Goal: Find specific page/section: Find specific page/section

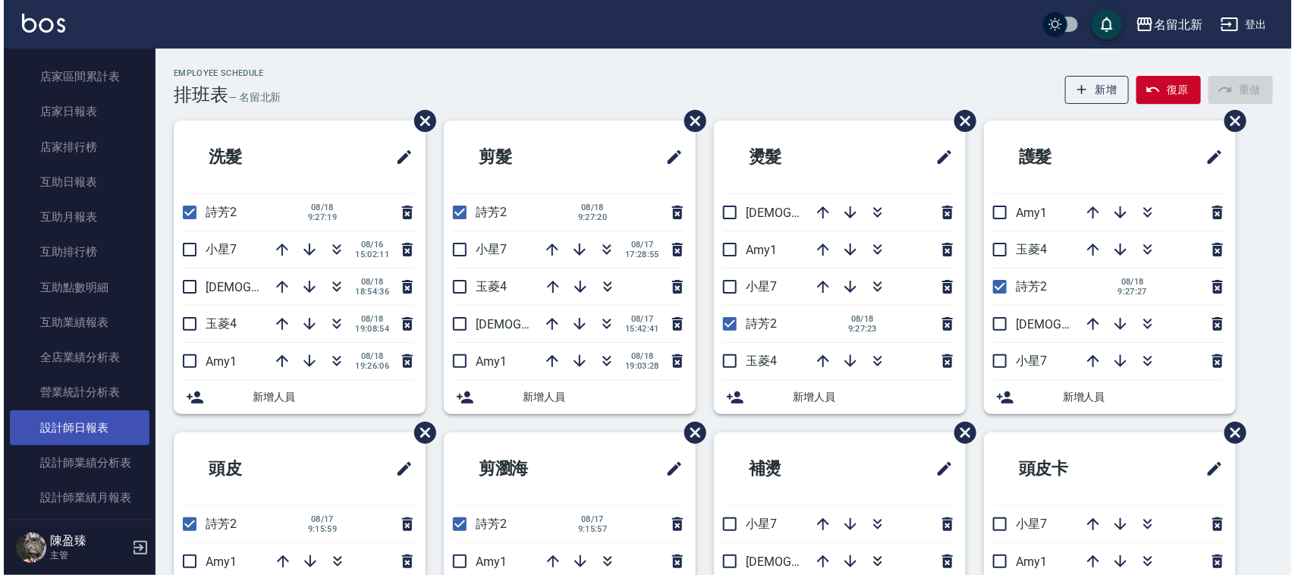
scroll to position [759, 0]
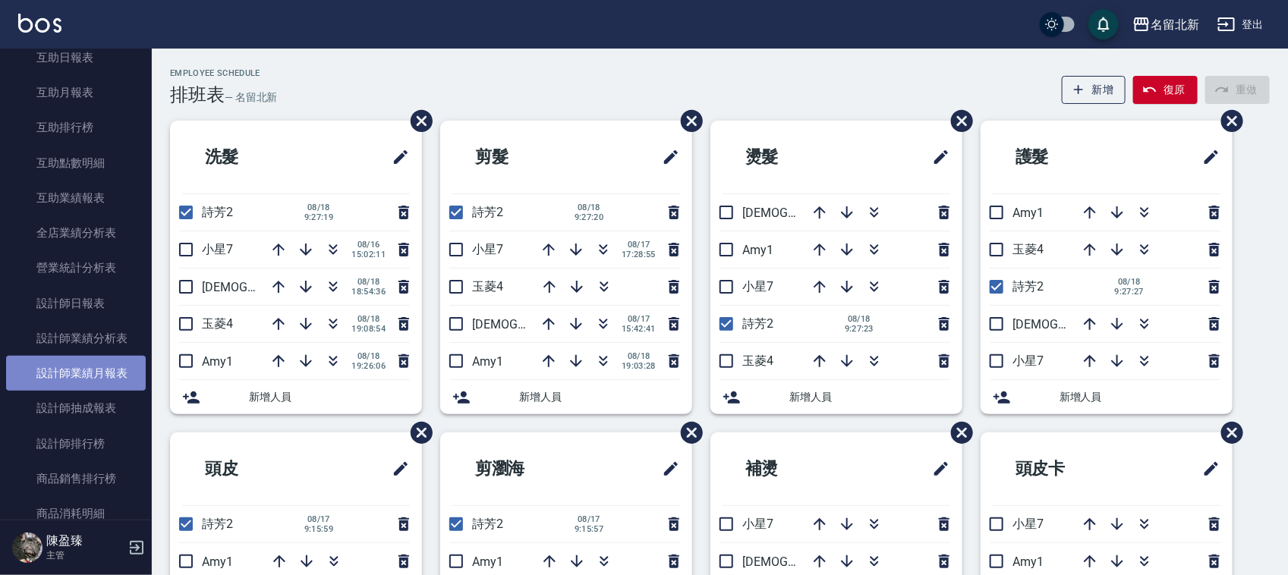
click at [115, 373] on link "設計師業績月報表" at bounding box center [76, 373] width 140 height 35
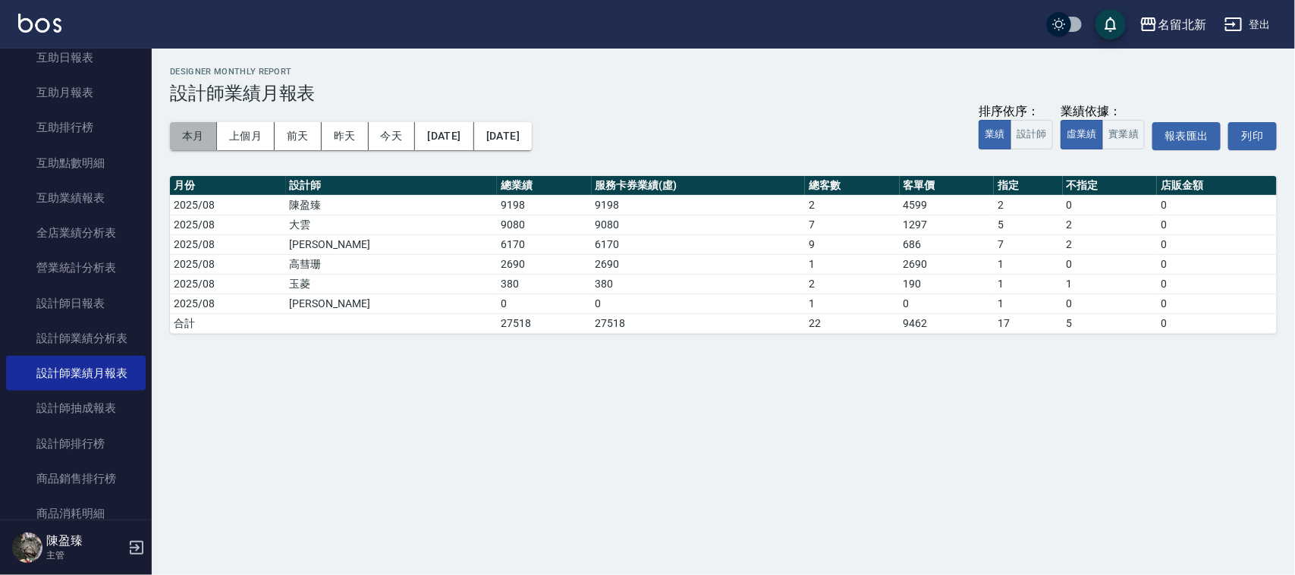
click at [182, 138] on button "本月" at bounding box center [193, 136] width 47 height 28
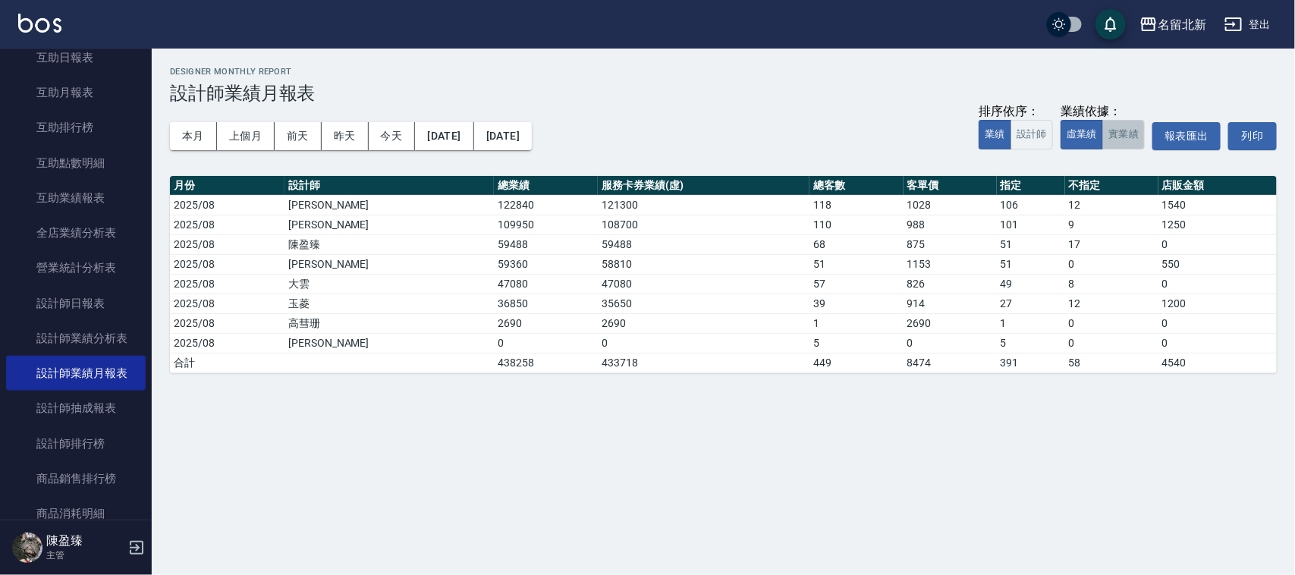
click at [1118, 137] on button "實業績" at bounding box center [1124, 135] width 42 height 30
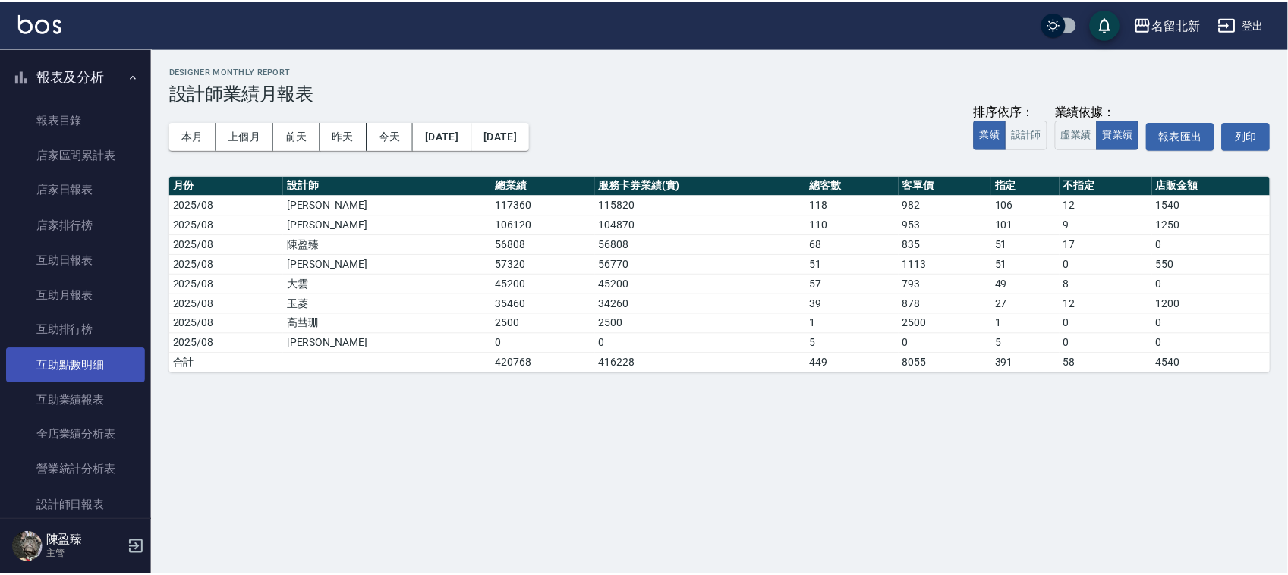
scroll to position [759, 0]
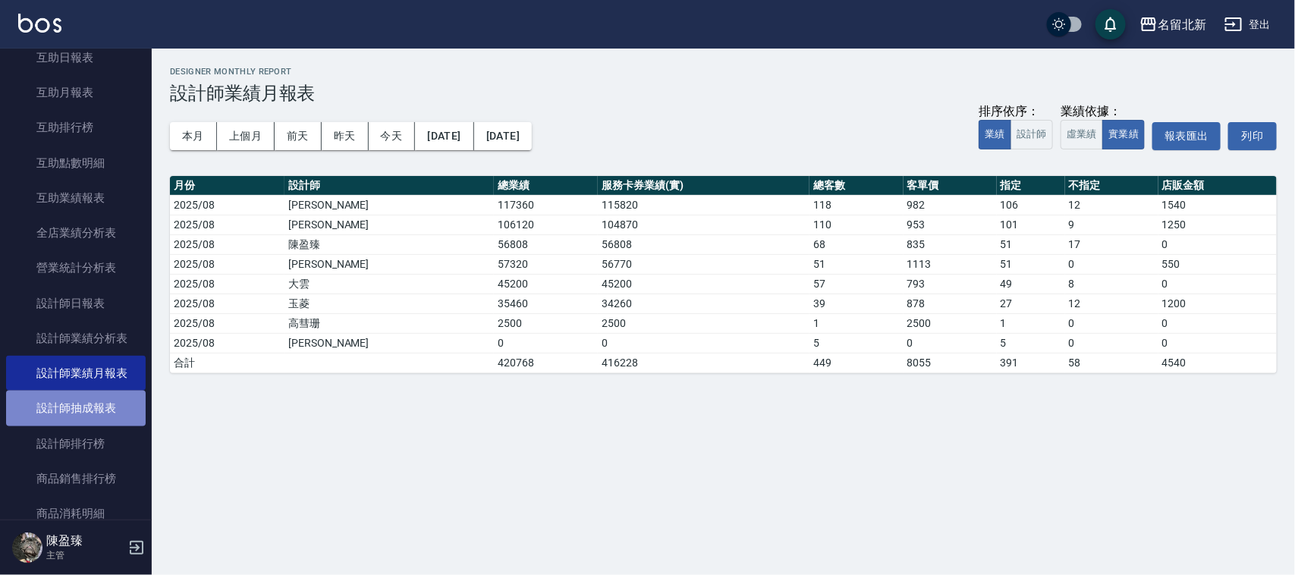
click at [106, 408] on link "設計師抽成報表" at bounding box center [76, 408] width 140 height 35
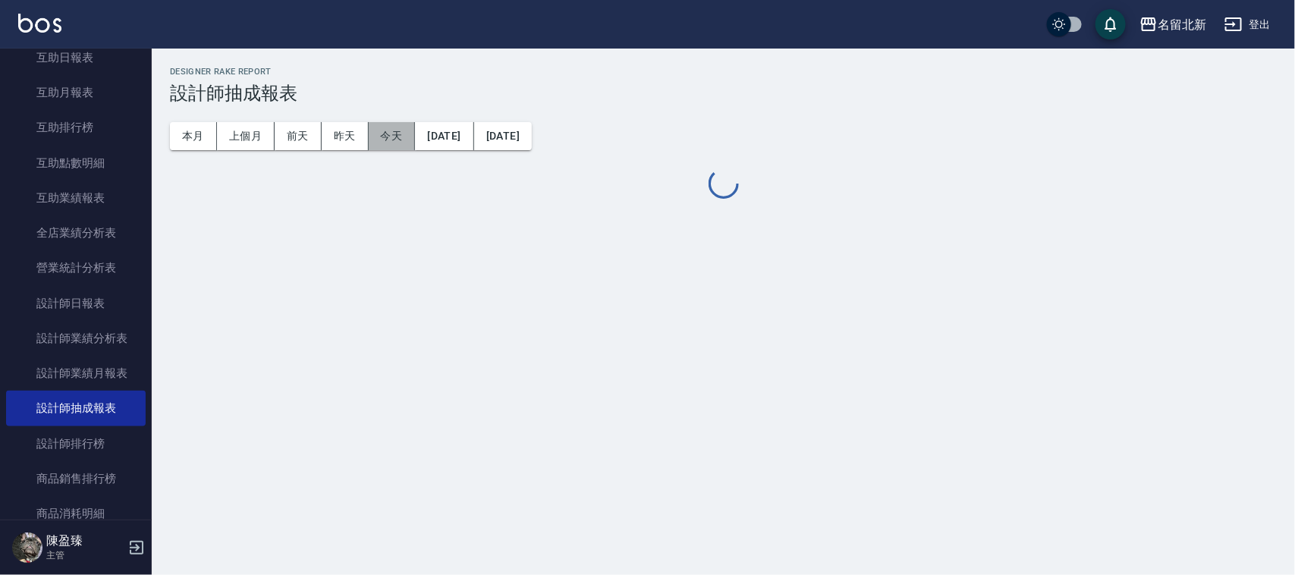
click at [391, 133] on button "今天" at bounding box center [392, 136] width 47 height 28
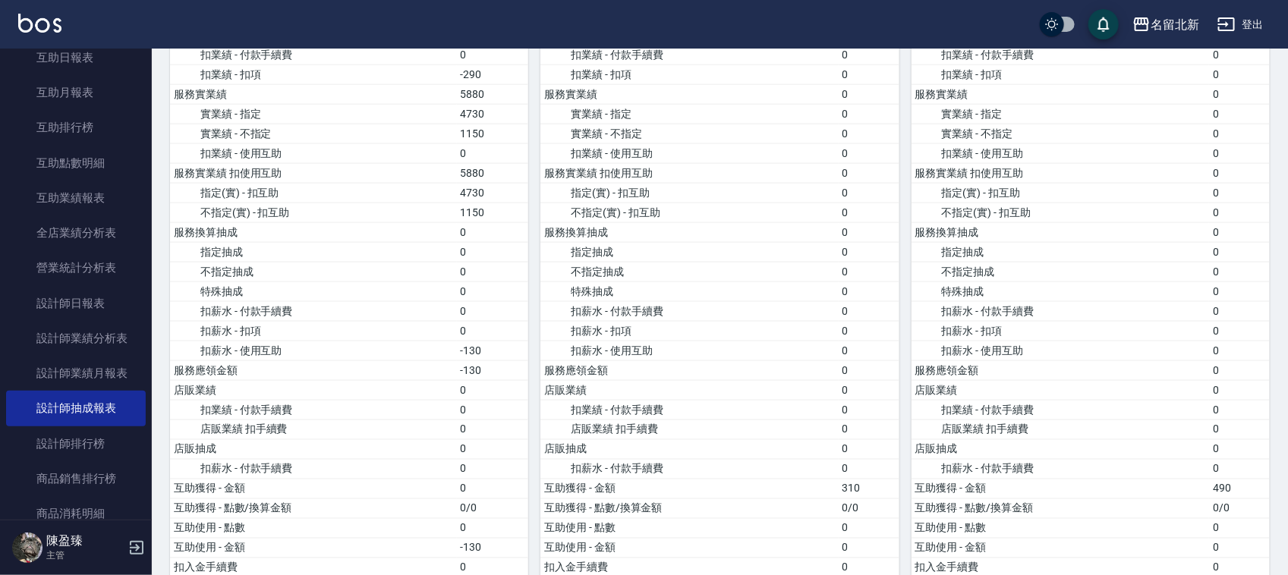
scroll to position [969, 0]
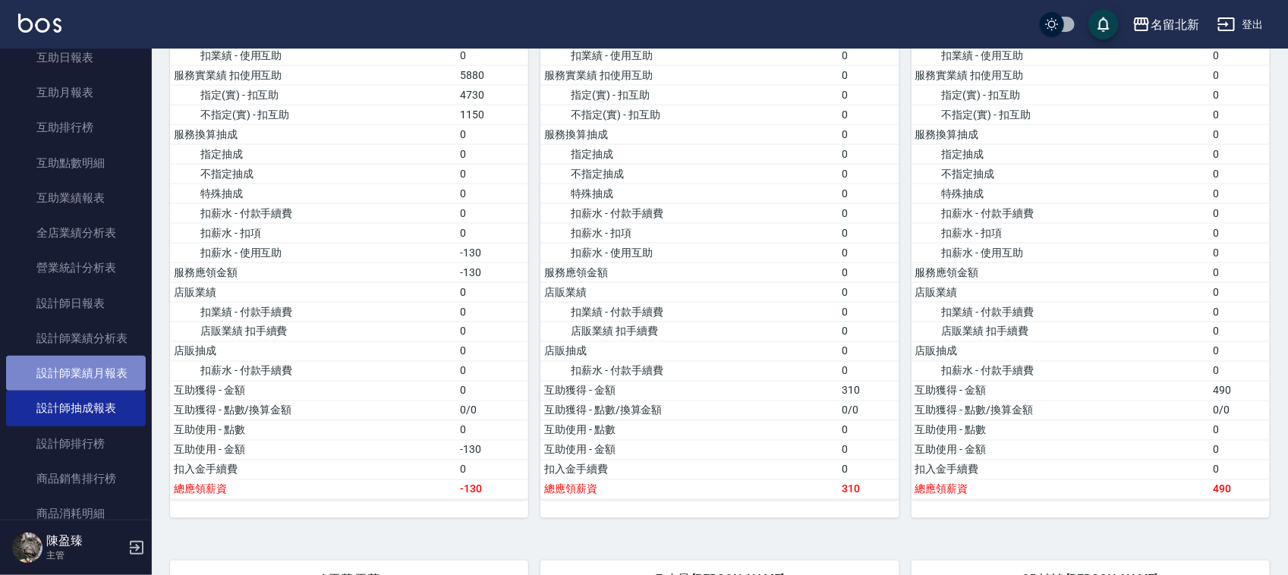
click at [81, 372] on link "設計師業績月報表" at bounding box center [76, 373] width 140 height 35
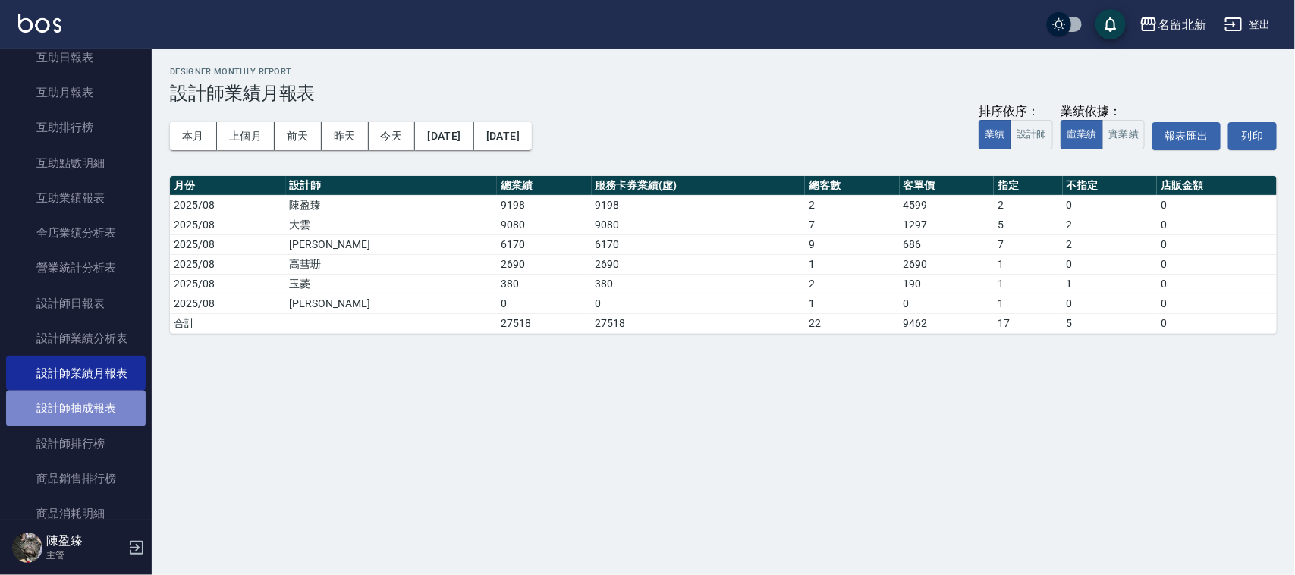
click at [107, 406] on link "設計師抽成報表" at bounding box center [76, 408] width 140 height 35
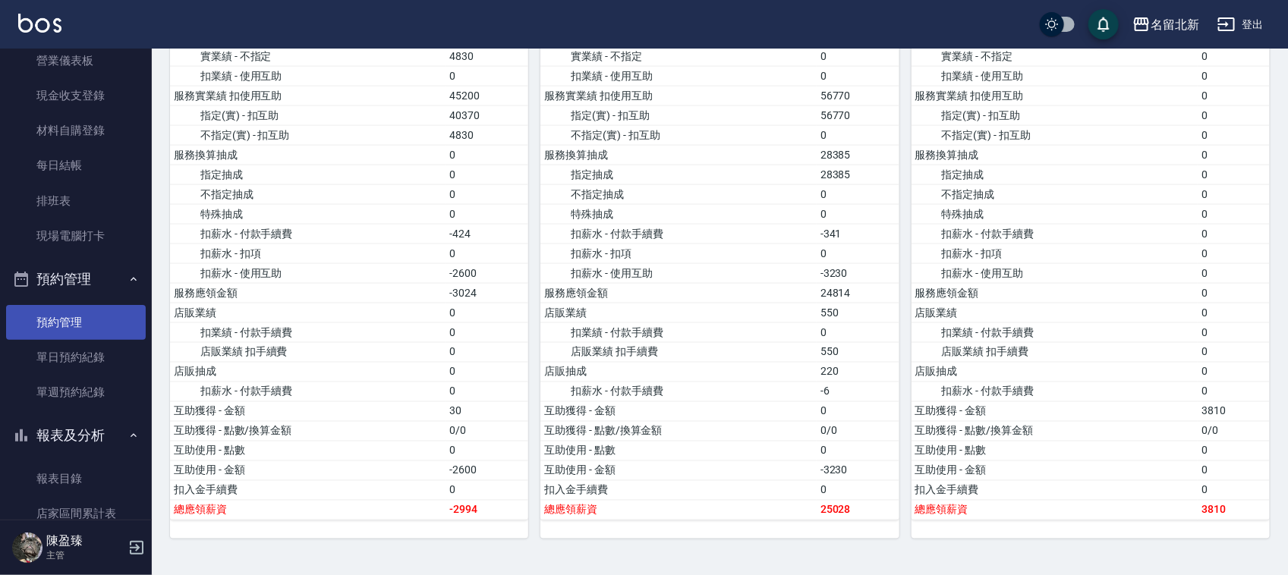
scroll to position [190, 0]
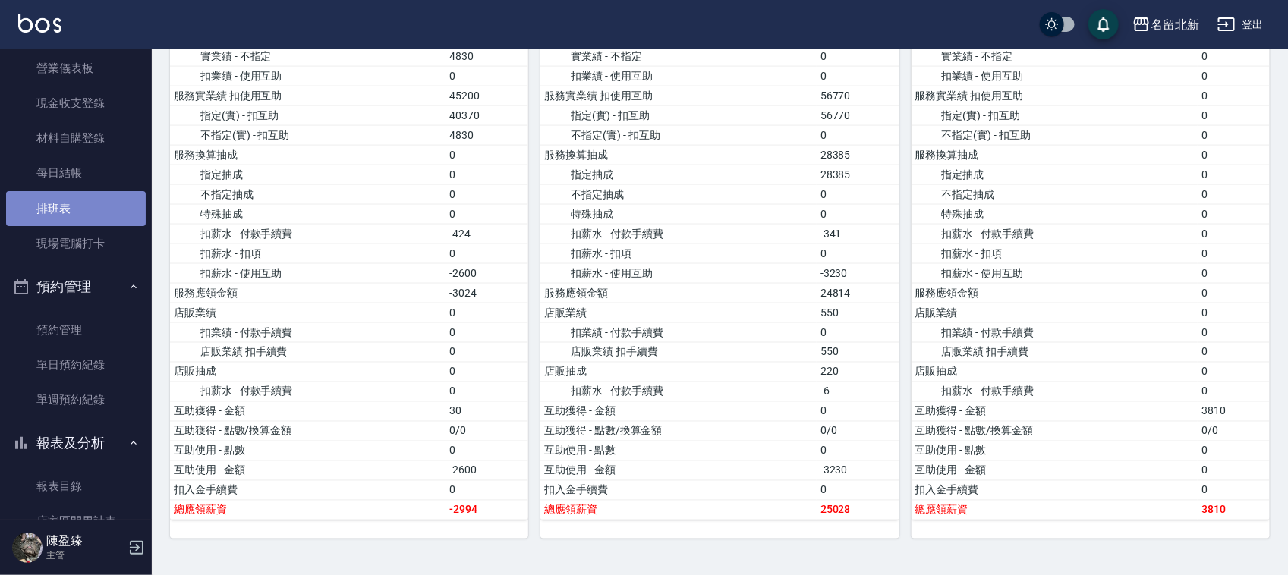
click at [95, 198] on link "排班表" at bounding box center [76, 208] width 140 height 35
